Goal: Information Seeking & Learning: Learn about a topic

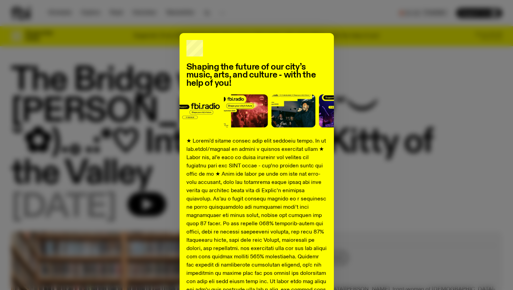
click at [219, 100] on div at bounding box center [269, 110] width 187 height 33
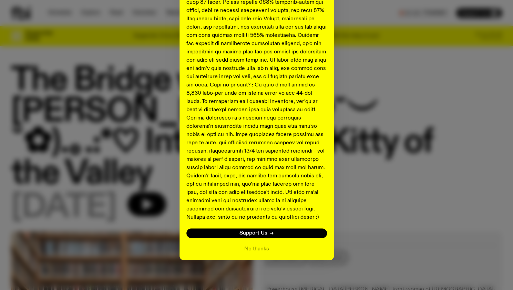
scroll to position [224, 0]
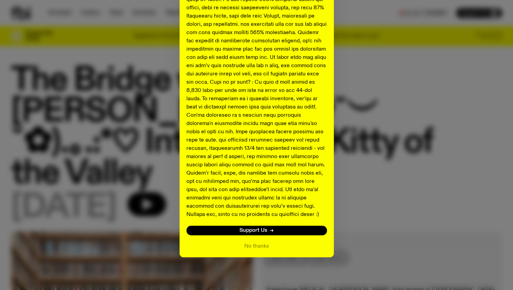
click at [453, 119] on div "Shaping the future of our city’s music, arts, and culture - with the help of yo…" at bounding box center [256, 33] width 491 height 449
click at [263, 250] on div "No thanks" at bounding box center [256, 246] width 141 height 8
click at [250, 243] on button "No thanks" at bounding box center [256, 246] width 25 height 8
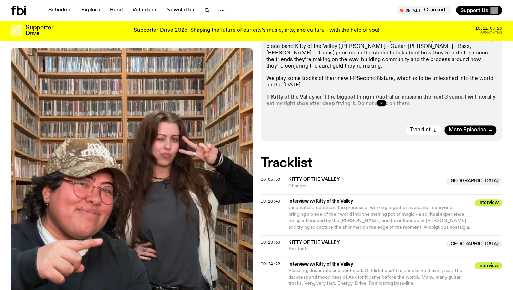
scroll to position [244, 0]
click at [378, 100] on button "button" at bounding box center [382, 103] width 10 height 7
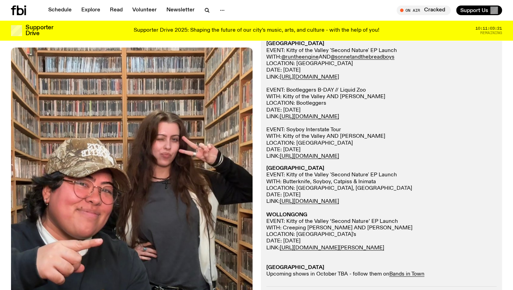
scroll to position [427, 0]
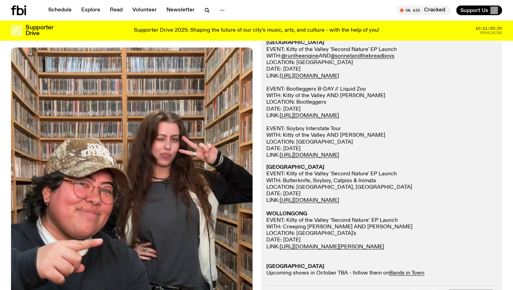
click at [322, 197] on p "NEWCASTLE EVENT: Kitty of the Valley 'Second Nature' EP Launch WITH: Butterknif…" at bounding box center [381, 220] width 230 height 112
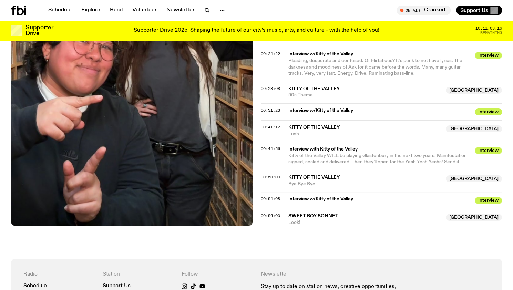
scroll to position [801, 0]
click at [391, 154] on span "Kitty of the Valley WILL be playing Glastonbury in the next two years. Manifest…" at bounding box center [377, 159] width 178 height 11
click at [406, 153] on span "Kitty of the Valley WILL be playing Glastonbury in the next two years. Manifest…" at bounding box center [379, 159] width 183 height 13
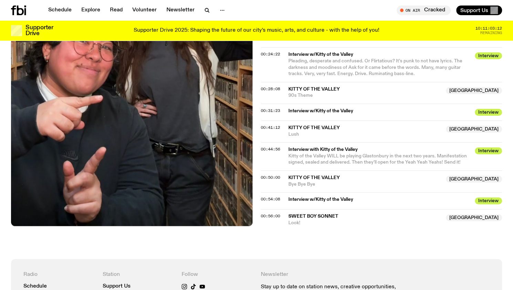
click at [380, 154] on span "Kitty of the Valley WILL be playing Glastonbury in the next two years. Manifest…" at bounding box center [377, 159] width 178 height 11
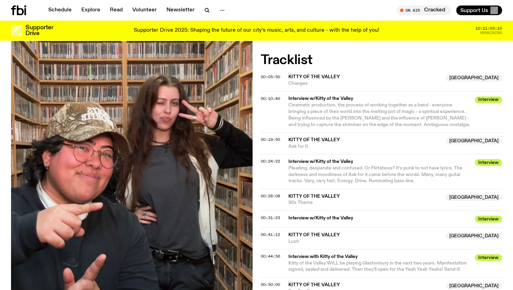
scroll to position [679, 0]
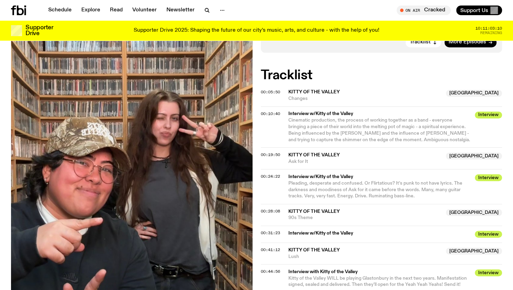
click at [369, 181] on span "Pleading, desperate and confused. Or Flirtatious? It’s punk to not have lyrics.…" at bounding box center [375, 190] width 174 height 18
click at [367, 181] on span "Pleading, desperate and confused. Or Flirtatious? It’s punk to not have lyrics.…" at bounding box center [375, 190] width 174 height 18
